Goal: Task Accomplishment & Management: Manage account settings

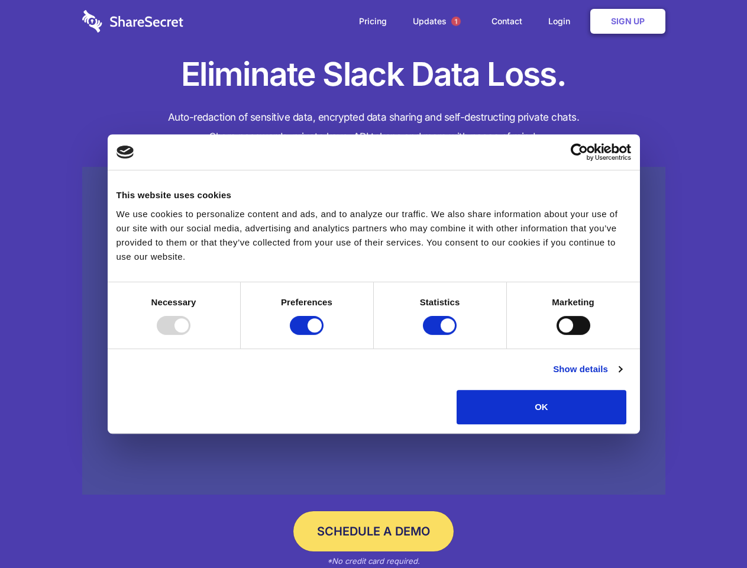
click at [191, 335] on div at bounding box center [174, 325] width 34 height 19
click at [324, 335] on input "Preferences" at bounding box center [307, 325] width 34 height 19
checkbox input "false"
click at [441, 335] on input "Statistics" at bounding box center [440, 325] width 34 height 19
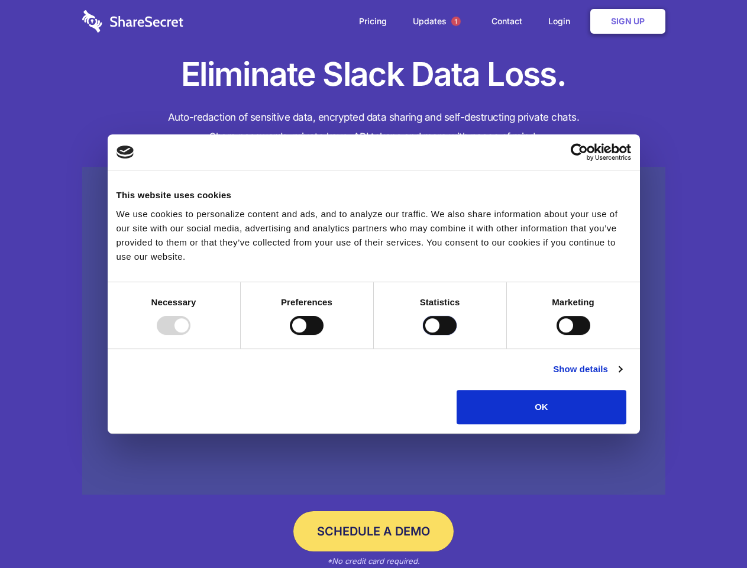
checkbox input "false"
click at [557, 335] on input "Marketing" at bounding box center [574, 325] width 34 height 19
checkbox input "true"
click at [622, 376] on link "Show details" at bounding box center [587, 369] width 69 height 14
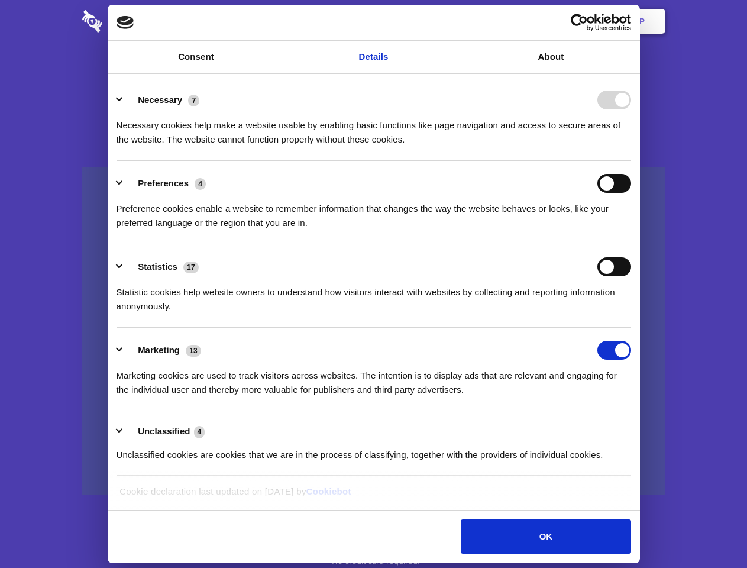
click at [631, 161] on li "Necessary 7 Necessary cookies help make a website usable by enabling basic func…" at bounding box center [374, 119] width 515 height 83
